Goal: Information Seeking & Learning: Understand process/instructions

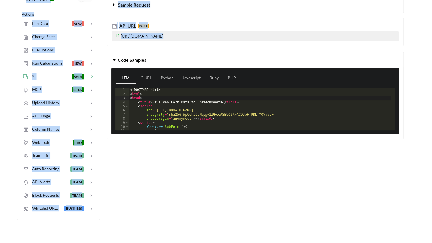
scroll to position [134, 0]
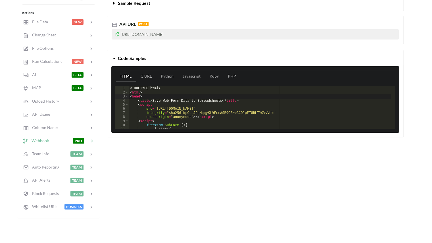
click at [48, 138] on span "Webhook" at bounding box center [38, 140] width 21 height 5
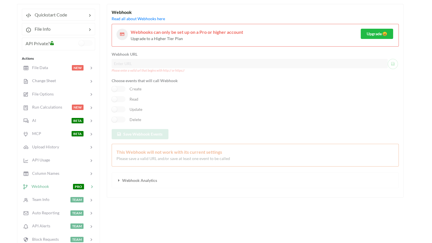
scroll to position [89, 0]
click at [128, 62] on div "Webhook URL Please enter a valid url that begins with http:// or https:// Choos…" at bounding box center [255, 119] width 287 height 137
click at [235, 91] on div "Webhook URL Please enter a valid url that begins with http:// or https:// Choos…" at bounding box center [255, 119] width 287 height 137
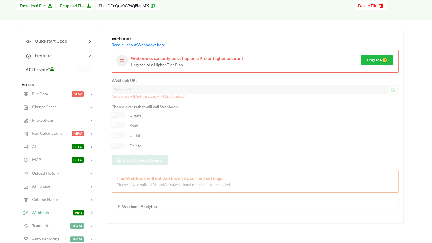
scroll to position [63, 0]
click at [49, 41] on span "Quickstart Code" at bounding box center [49, 40] width 36 height 5
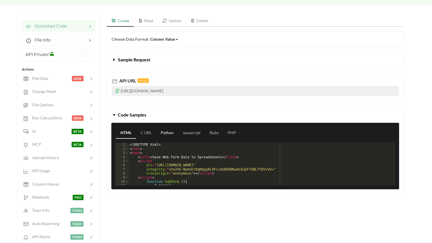
scroll to position [78, 0]
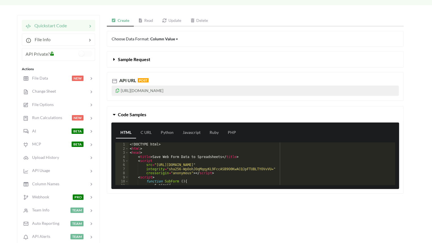
click at [192, 87] on p "[URL][DOMAIN_NAME]" at bounding box center [255, 91] width 287 height 10
click at [141, 79] on span "POST" at bounding box center [143, 80] width 11 height 4
click at [114, 80] on icon at bounding box center [115, 81] width 6 height 6
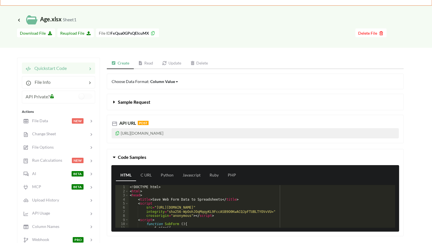
scroll to position [0, 0]
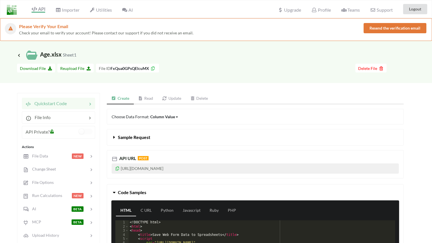
click at [372, 30] on button "Resend the verification email" at bounding box center [395, 28] width 63 height 10
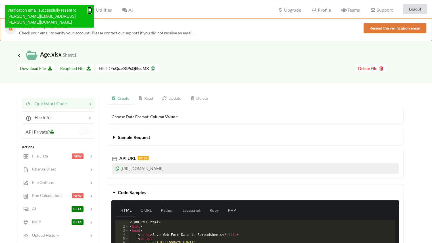
click at [89, 9] on button "✖" at bounding box center [89, 10] width 3 height 6
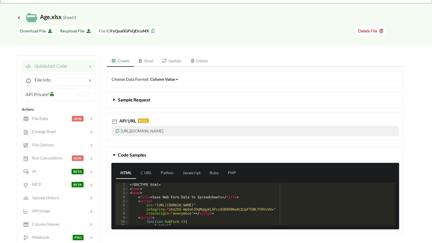
scroll to position [38, 0]
click at [52, 93] on icon at bounding box center [52, 93] width 5 height 4
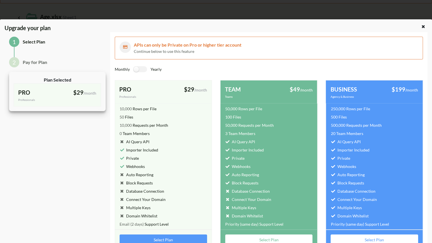
click at [425, 29] on div at bounding box center [414, 28] width 36 height 9
click at [423, 27] on icon at bounding box center [423, 26] width 5 height 4
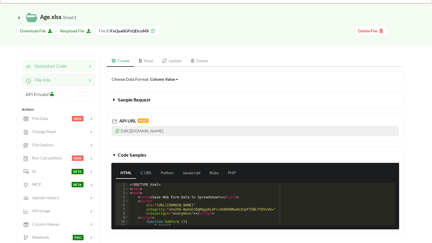
click at [64, 77] on div at bounding box center [69, 79] width 36 height 7
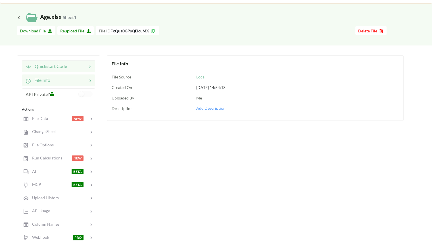
click at [55, 64] on span "Quickstart Code" at bounding box center [49, 65] width 36 height 5
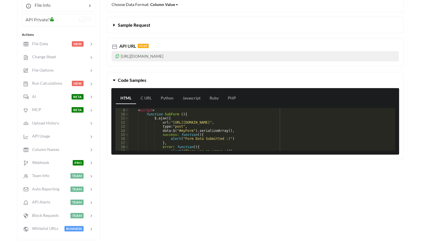
scroll to position [32, 0]
click at [270, 123] on div "crossorigin = "anonymous" > </ script > < script > function SubForm ( ) { $ . a…" at bounding box center [260, 129] width 262 height 51
drag, startPoint x: 270, startPoint y: 123, endPoint x: 169, endPoint y: 121, distance: 100.6
click at [169, 121] on div "crossorigin = "anonymous" > </ script > < script > function SubForm ( ) { $ . a…" at bounding box center [260, 129] width 262 height 51
click at [206, 169] on div "Create Read Update Delete Choose Data Format: Column Value Column Value Row Col…" at bounding box center [255, 110] width 297 height 259
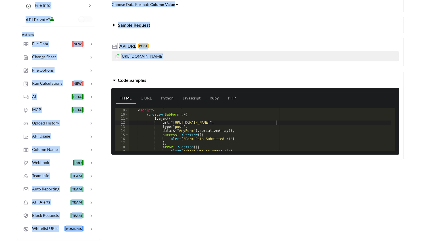
click at [206, 169] on div "Create Read Update Delete Choose Data Format: Column Value Column Value Row Col…" at bounding box center [255, 110] width 297 height 259
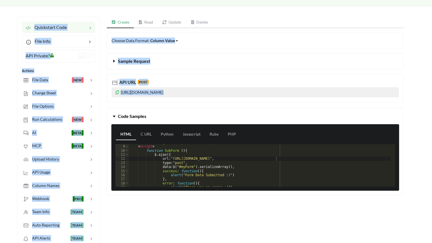
scroll to position [68, 0]
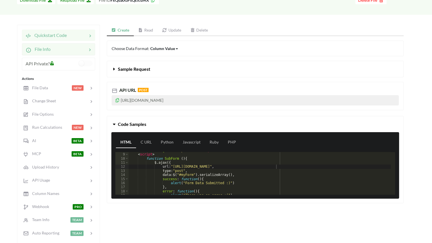
click at [41, 51] on span "File Info" at bounding box center [40, 48] width 19 height 5
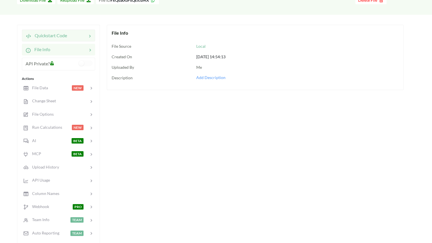
click at [57, 36] on span "Quickstart Code" at bounding box center [49, 35] width 36 height 5
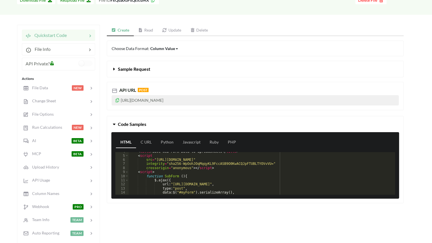
scroll to position [14, 0]
click at [227, 159] on div "< title > Save Web Form Data to Spreadsheets </ title > < script src = "[URL][D…" at bounding box center [260, 176] width 262 height 51
drag, startPoint x: 227, startPoint y: 159, endPoint x: 156, endPoint y: 159, distance: 71.3
click at [156, 159] on div "< title > Save Web Form Data to Spreadsheets </ title > < script src = "[URL][D…" at bounding box center [260, 176] width 262 height 51
click at [202, 214] on div "Create Read Update Delete Choose Data Format: Column Value Column Value Row Col…" at bounding box center [255, 154] width 297 height 259
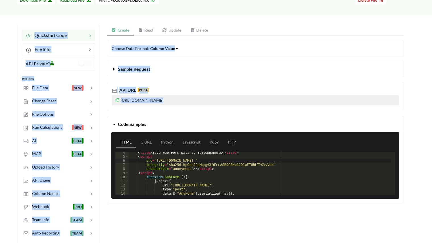
click at [202, 214] on div "Create Read Update Delete Choose Data Format: Column Value Column Value Row Col…" at bounding box center [255, 154] width 297 height 259
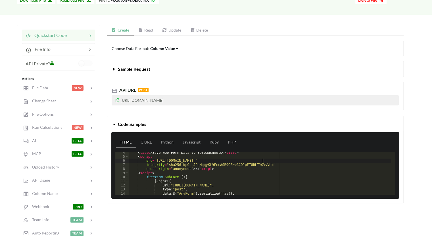
click at [263, 159] on div "< title > Save Web Form Data to Spreadsheets </ title > < script src = "[URL][D…" at bounding box center [260, 176] width 262 height 51
click at [239, 215] on div "Create Read Update Delete Choose Data Format: Column Value Column Value Row Col…" at bounding box center [255, 154] width 297 height 259
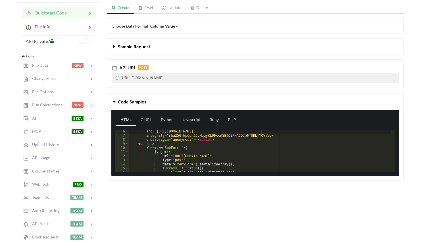
scroll to position [0, 0]
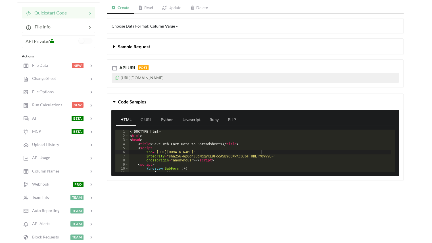
click at [49, 19] on div "Quickstart Code File Info API Private? Actions File Data NEW Change Sheet File …" at bounding box center [58, 131] width 83 height 259
drag, startPoint x: 49, startPoint y: 19, endPoint x: 69, endPoint y: 26, distance: 20.9
click at [69, 26] on div "Quickstart Code File Info API Private? Actions File Data NEW Change Sheet File …" at bounding box center [58, 131] width 83 height 259
click at [68, 28] on div at bounding box center [69, 26] width 36 height 7
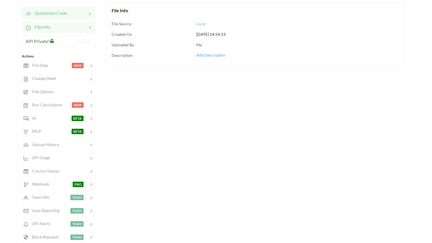
click at [68, 14] on div at bounding box center [77, 13] width 20 height 7
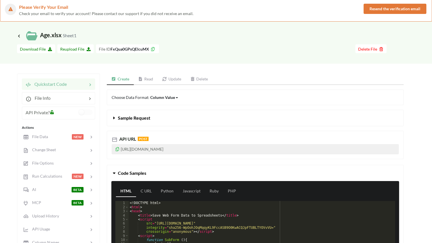
scroll to position [20, 0]
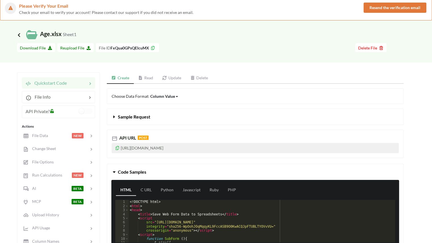
click at [17, 33] on icon at bounding box center [18, 34] width 5 height 5
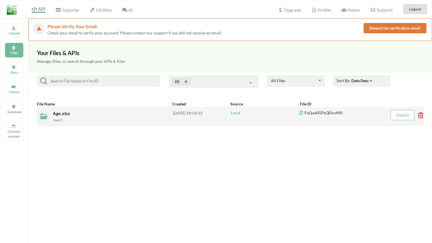
click at [103, 122] on div "Sheet1" at bounding box center [113, 120] width 120 height 6
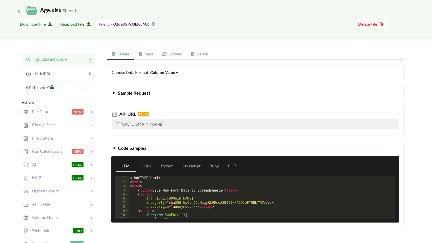
scroll to position [44, 0]
click at [176, 57] on link "Update" at bounding box center [172, 54] width 28 height 11
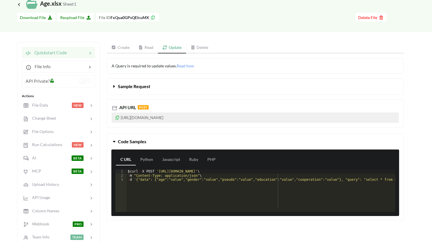
scroll to position [0, 0]
click at [140, 155] on link "Python" at bounding box center [147, 159] width 22 height 11
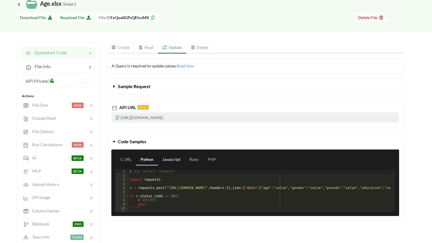
click at [174, 159] on link "Javascript" at bounding box center [171, 159] width 27 height 11
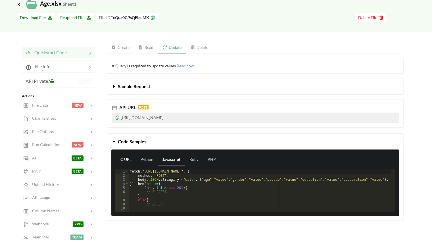
click at [127, 160] on link "C URL" at bounding box center [126, 159] width 20 height 11
